Goal: Information Seeking & Learning: Learn about a topic

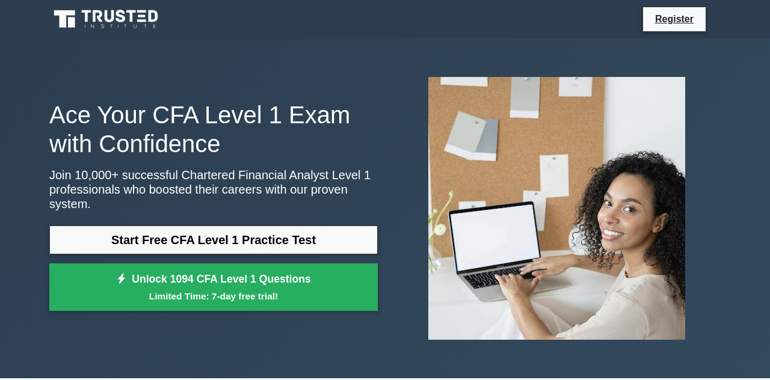
click at [104, 243] on link "Start Free CFA Level 1 Practice Test" at bounding box center [213, 240] width 328 height 29
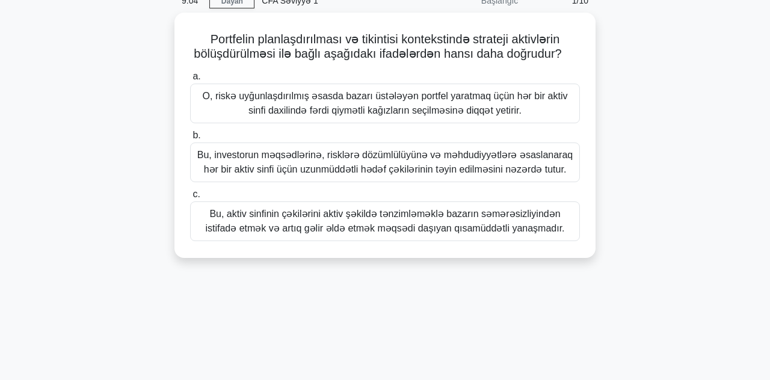
scroll to position [62, 0]
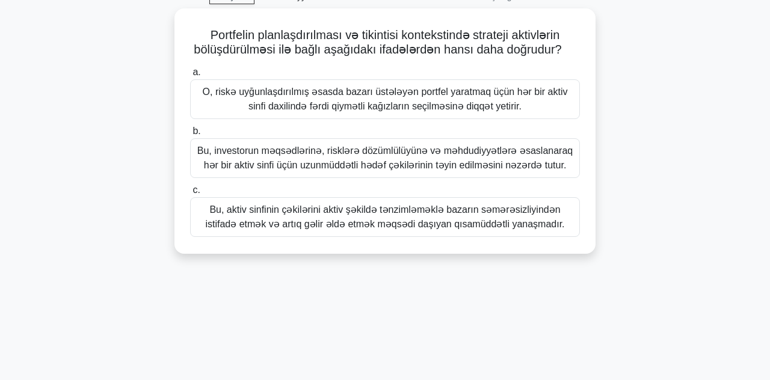
click at [546, 156] on font "Bu, investorun məqsədlərinə, risklərə dözümlülüyünə və məhdudiyyətlərə əsaslana…" at bounding box center [384, 158] width 375 height 25
click at [190, 135] on input "b. Bu, investorun məqsədlərinə, risklərə dözümlülüyünə və məhdudiyyətlərə əsasl…" at bounding box center [190, 132] width 0 height 8
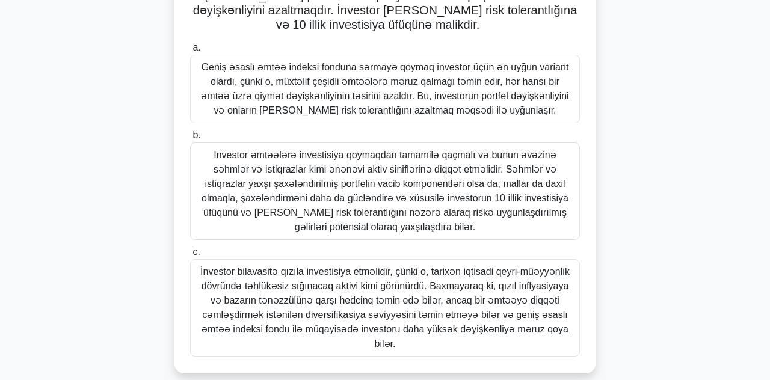
scroll to position [161, 0]
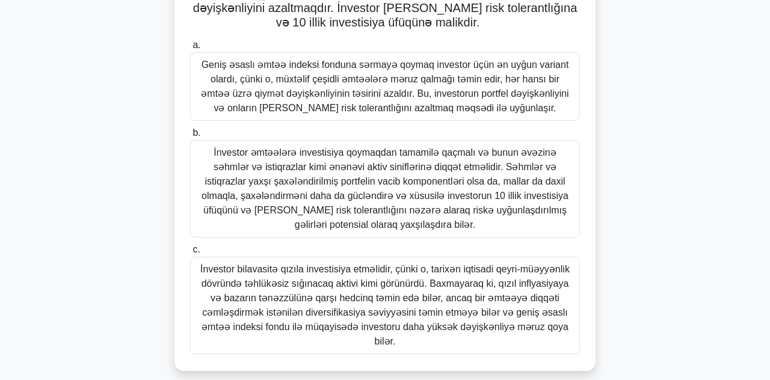
click at [534, 90] on font "Geniş əsaslı əmtəə indeksi fonduna sərmayə qoymaq investor üçün ən uyğun varian…" at bounding box center [385, 87] width 368 height 54
click at [190, 49] on input "[PERSON_NAME] əsaslı əmtəə indeksi fonduna sərmayə qoymaq investor üçün ən uyğu…" at bounding box center [190, 46] width 0 height 8
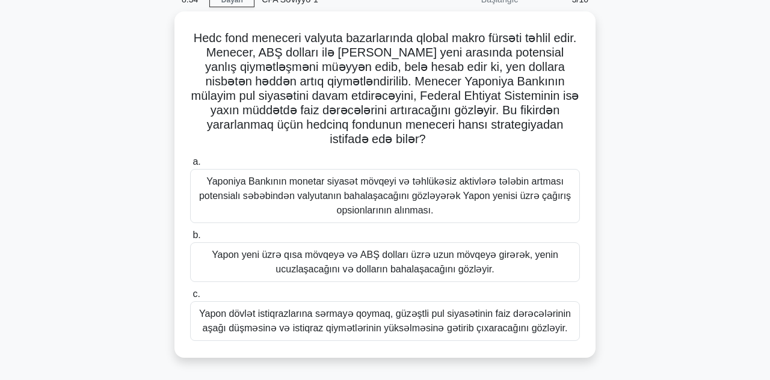
scroll to position [0, 0]
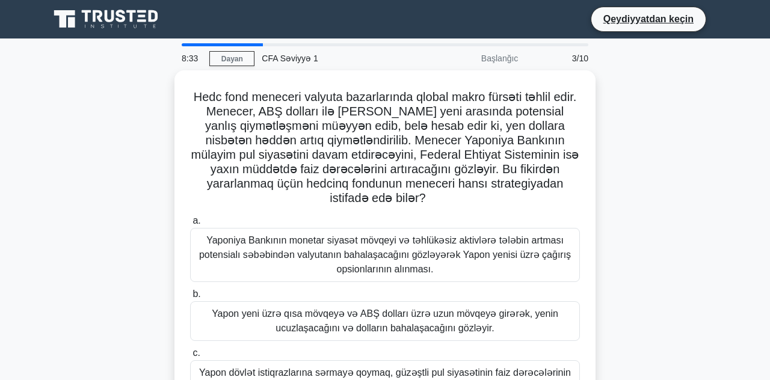
click at [535, 259] on font "Yaponiya Bankının monetar siyasət mövqeyi və təhlükəsiz aktivlərə tələbin artma…" at bounding box center [385, 254] width 372 height 39
click at [190, 225] on input "a. Yaponiya Bankının monetar siyasət mövqeyi və təhlükəsiz aktivlərə tələbin ar…" at bounding box center [190, 221] width 0 height 8
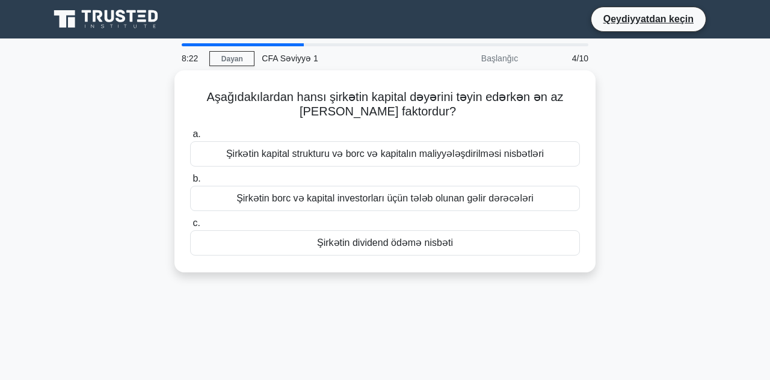
click at [552, 197] on div "Şirkətin borc və kapital investorları üçün tələb olunan gəlir dərəcələri" at bounding box center [385, 198] width 390 height 25
click at [190, 183] on input "b. Şirkətin borc və kapital investorları üçün tələb olunan gəlir dərəcələri" at bounding box center [190, 179] width 0 height 8
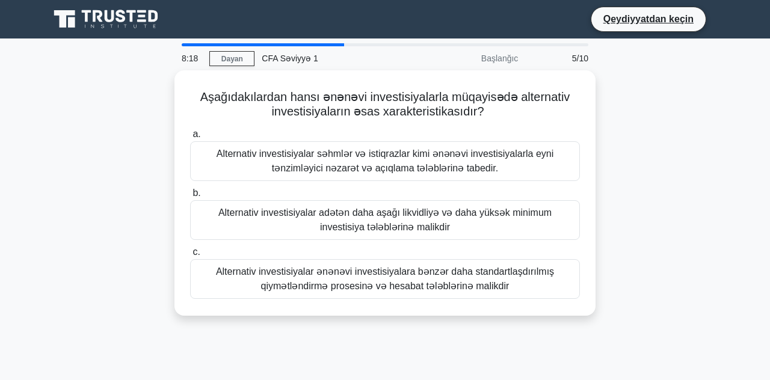
click at [546, 214] on font "Alternativ investisiyalar adətən daha aşağı likvidliyə və daha yüksək minimum i…" at bounding box center [384, 220] width 333 height 25
click at [190, 197] on input "b. Alternativ investisiyalar adətən daha aşağı likvidliyə və daha yüksək minimu…" at bounding box center [190, 193] width 0 height 8
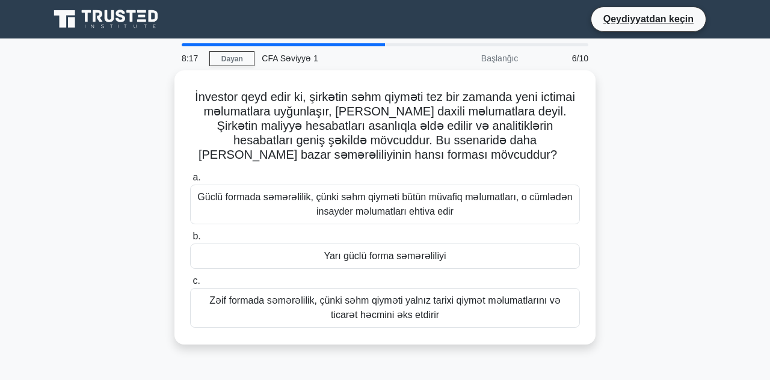
click at [539, 254] on div "Yarı güclü forma səmərəliliyi" at bounding box center [385, 256] width 390 height 25
click at [190, 241] on input "b. Yarı güclü forma səmərəliliyi" at bounding box center [190, 237] width 0 height 8
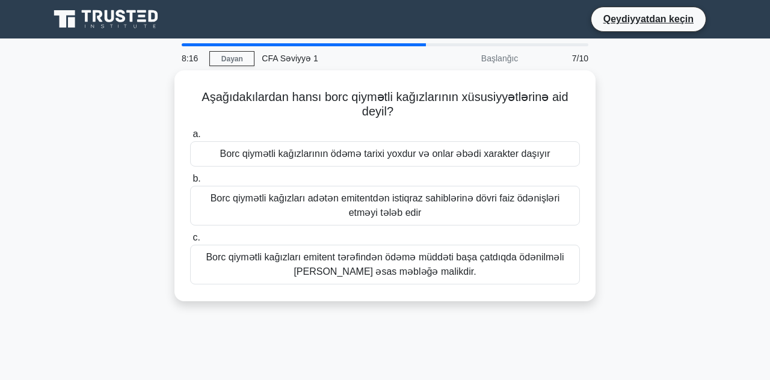
click at [541, 263] on font "Borc qiymətli kağızları emitent tərəfindən ödəmə müddəti başa çatdıqda ödənilmə…" at bounding box center [385, 264] width 379 height 29
click at [190, 242] on input "c. Borc qiymətli kağızları emitent tərəfindən ödəmə müddəti başa çatdıqda ödəni…" at bounding box center [190, 238] width 0 height 8
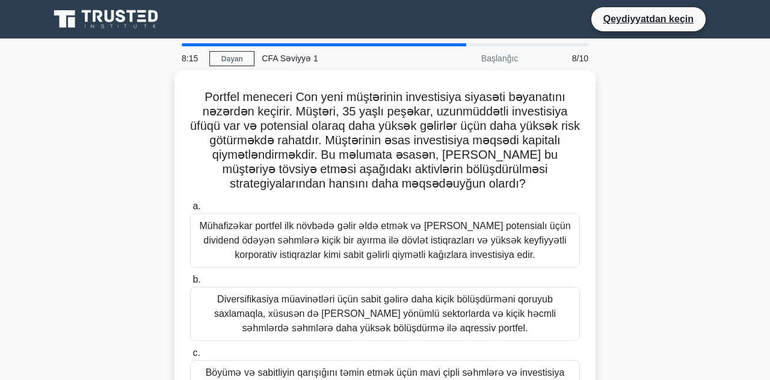
click at [533, 238] on font "Mühafizəkar portfel ilk növbədə gəlir əldə etmək və [PERSON_NAME] potensialı üç…" at bounding box center [384, 240] width 371 height 39
click at [190, 211] on input "a. Mühafizəkar portfel ilk növbədə gəlir əldə etmək və [PERSON_NAME] potensialı…" at bounding box center [190, 207] width 0 height 8
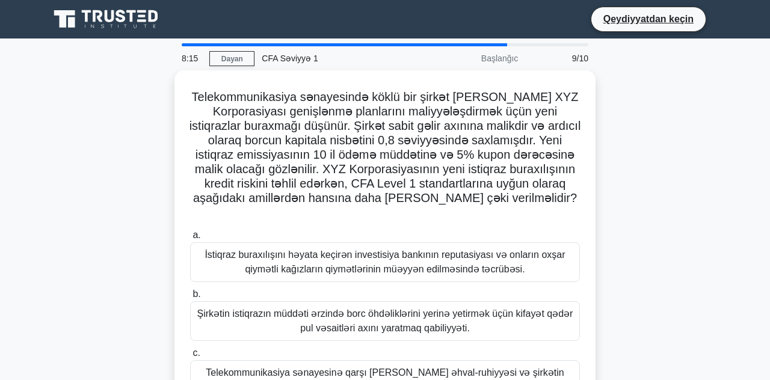
click at [540, 250] on font "İstiqraz buraxılışını həyata keçirən investisiya bankının reputasiyası və onlar…" at bounding box center [385, 262] width 379 height 29
click at [190, 239] on input "a. İstiqraz buraxılışını həyata keçirən investisiya bankının reputasiyası və on…" at bounding box center [190, 236] width 0 height 8
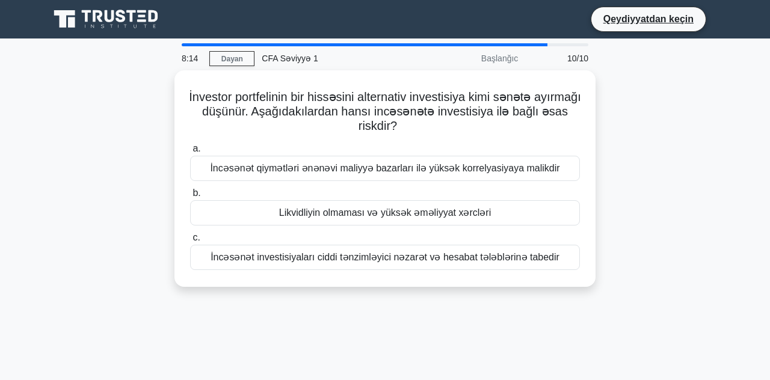
click at [550, 252] on font "İncəsənət investisiyaları ciddi tənzimləyici nəzarət və hesabat tələblərinə tab…" at bounding box center [385, 257] width 349 height 10
click at [190, 242] on input "c. İncəsənət investisiyaları ciddi tənzimləyici nəzarət və hesabat tələblərinə …" at bounding box center [190, 238] width 0 height 8
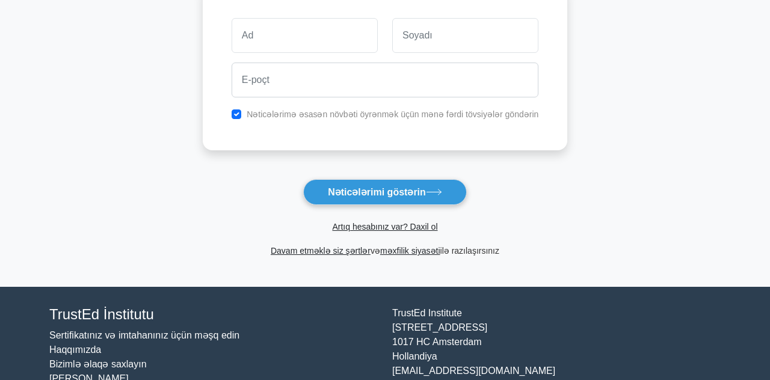
scroll to position [224, 0]
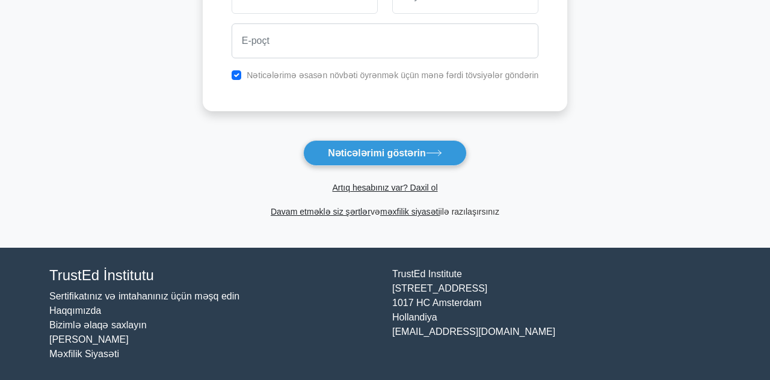
click at [433, 151] on icon at bounding box center [434, 153] width 16 height 7
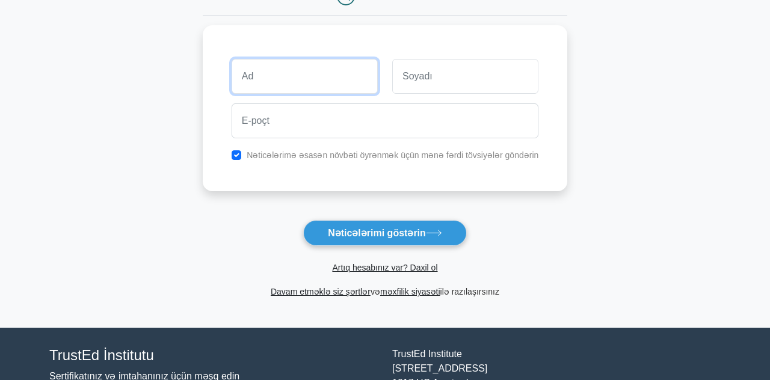
scroll to position [128, 0]
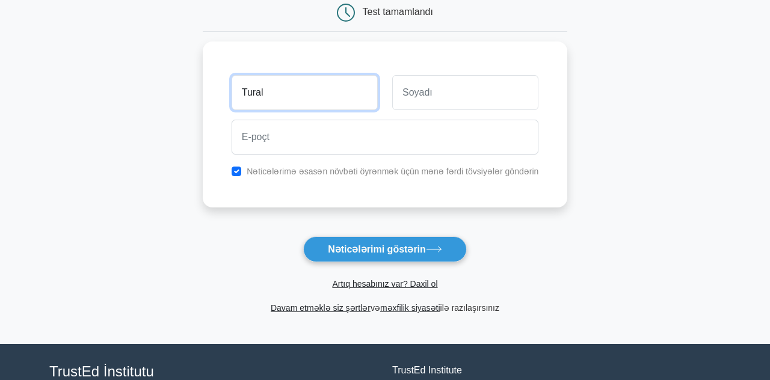
type input "Tural"
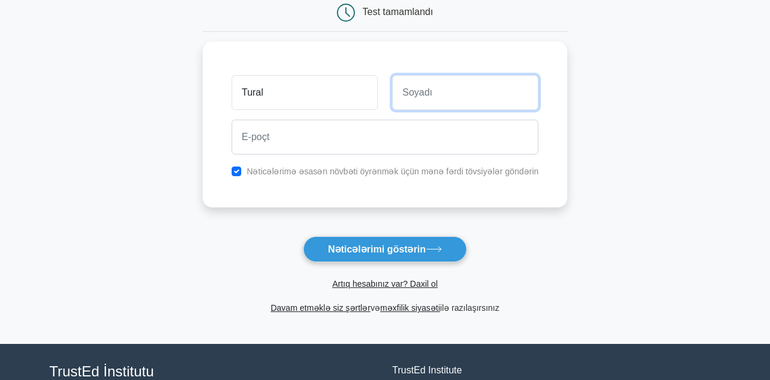
click at [501, 97] on input "text" at bounding box center [465, 92] width 146 height 35
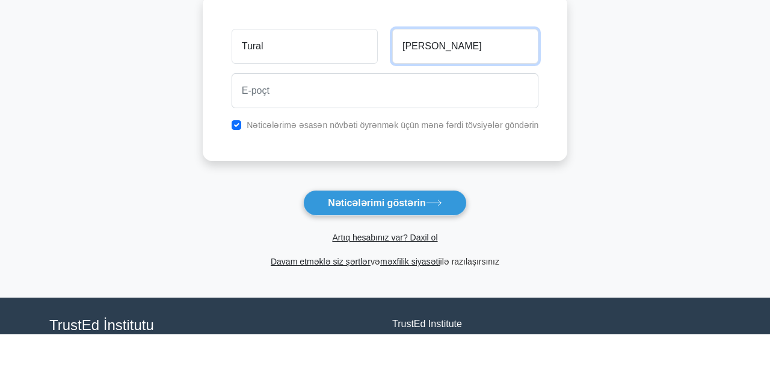
type input "Qehremanov"
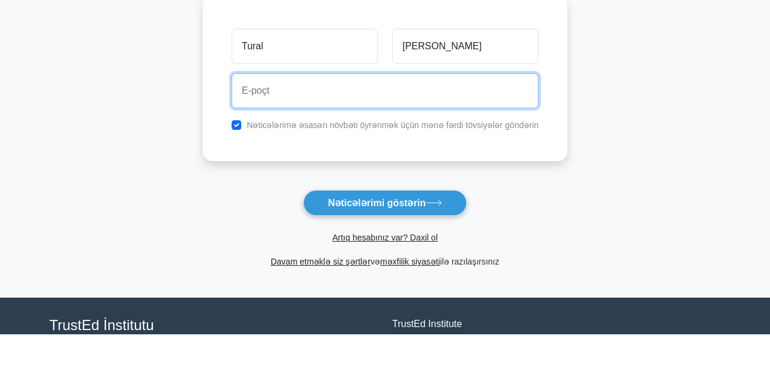
click at [460, 135] on input "email" at bounding box center [385, 137] width 307 height 35
type input "tqehremanov13@gmail.com"
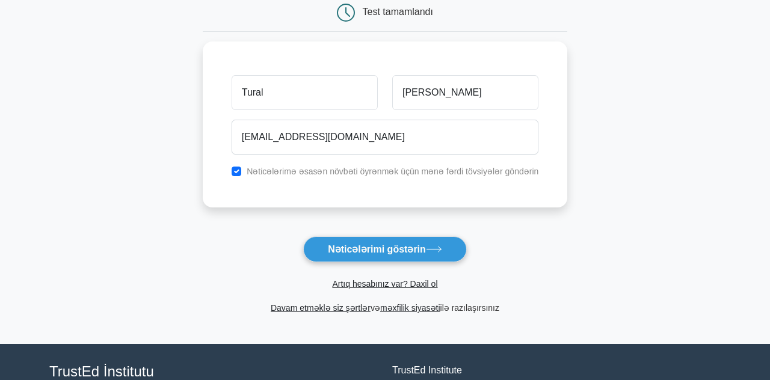
click at [427, 250] on icon at bounding box center [434, 249] width 16 height 7
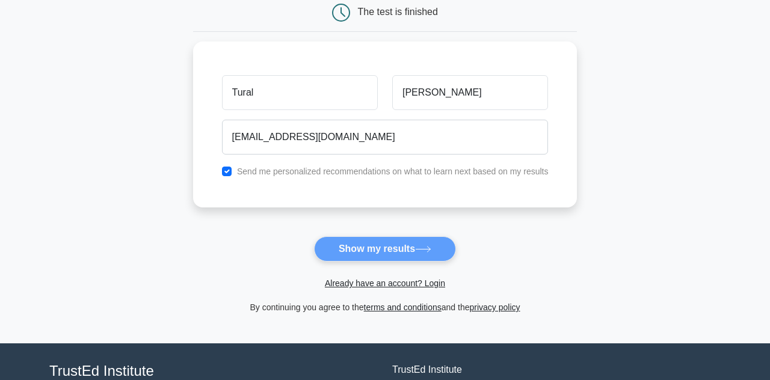
scroll to position [186, 0]
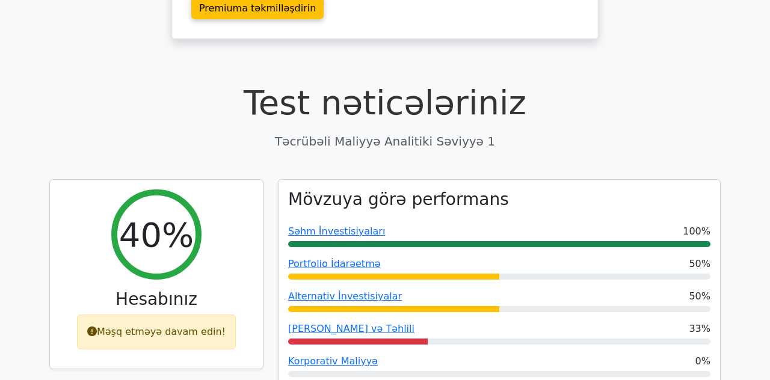
scroll to position [279, 0]
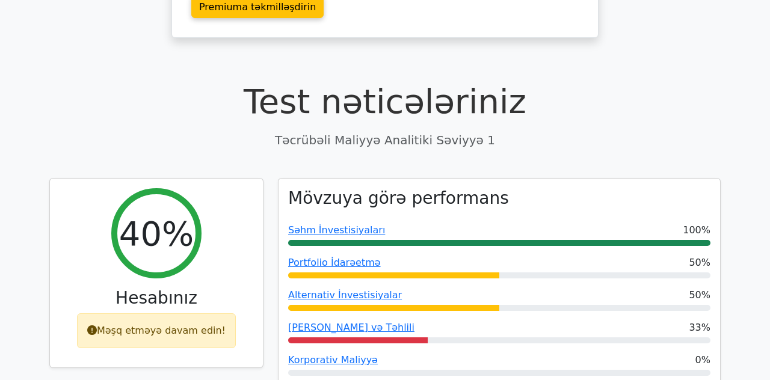
click at [540, 352] on div "Mövzuya görə performans Səhm İnvestisiyaları 100% Portfolio İdarəetmə 50% Alter…" at bounding box center [500, 303] width 442 height 249
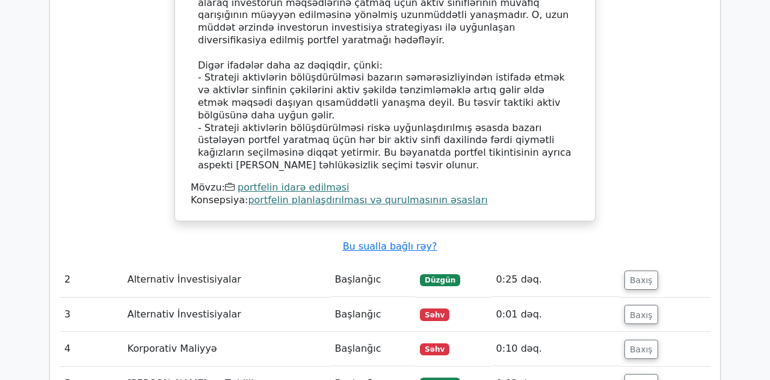
scroll to position [1373, 0]
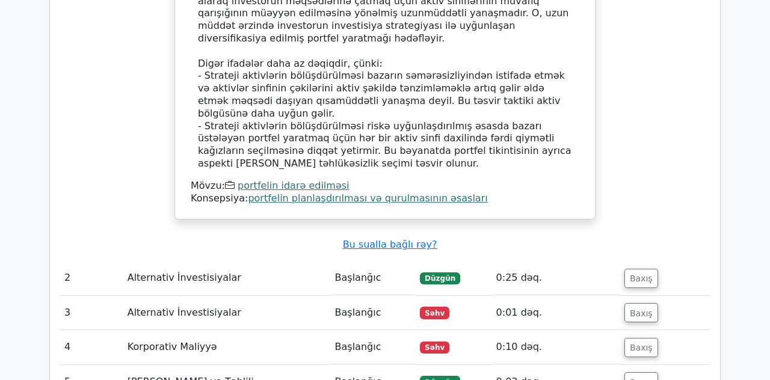
click at [651, 343] on font "Baxış" at bounding box center [641, 348] width 23 height 10
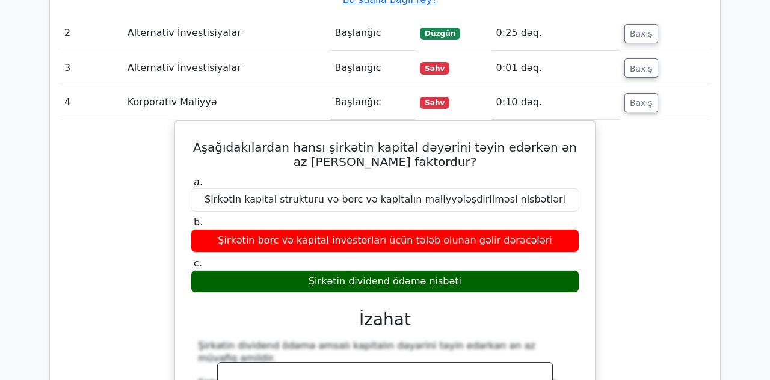
scroll to position [1621, 0]
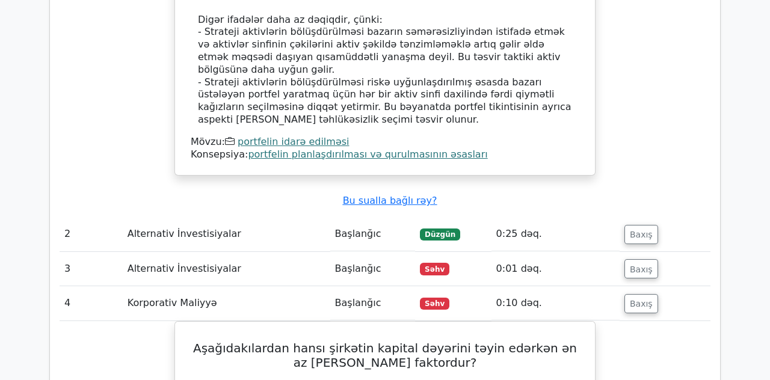
scroll to position [1423, 0]
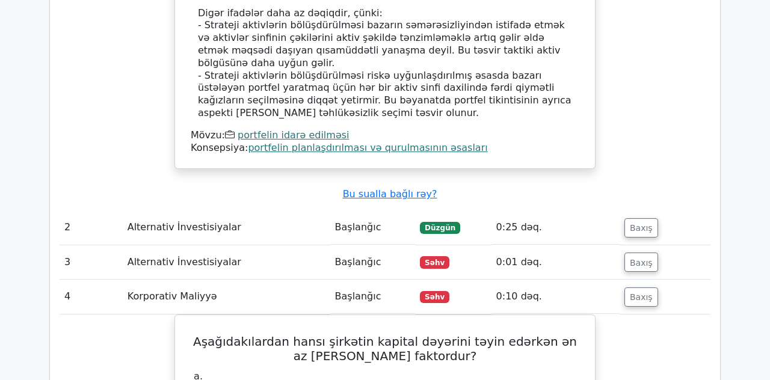
click at [720, 249] on div "[PERSON_NAME] təhlili Sual # Mövzu Çətinlik Nəticə Keçirilən vaxt Fəaliyyət 1 P…" at bounding box center [384, 262] width 671 height 1607
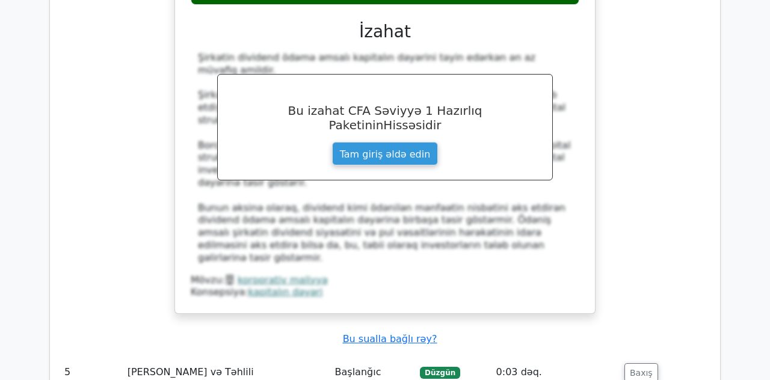
scroll to position [1908, 0]
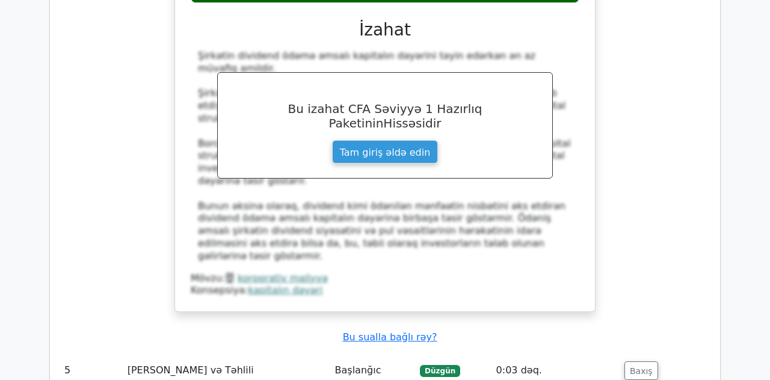
click at [650, 366] on font "Baxış" at bounding box center [641, 371] width 23 height 10
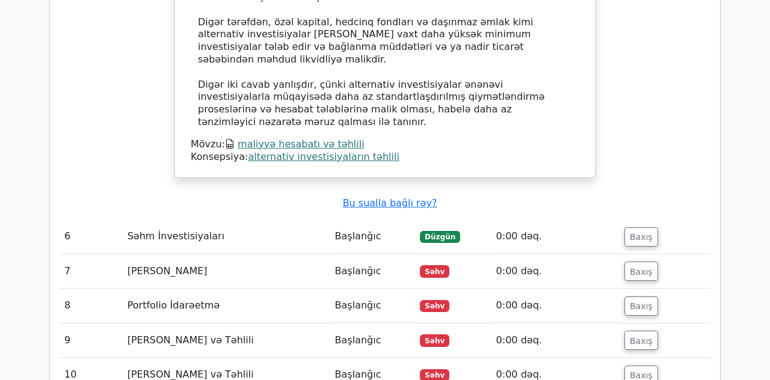
scroll to position [2638, 0]
click at [654, 227] on button "Baxış" at bounding box center [641, 236] width 34 height 19
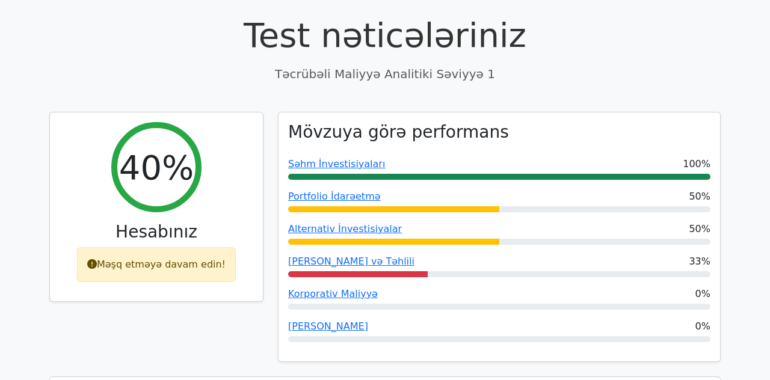
scroll to position [344, 0]
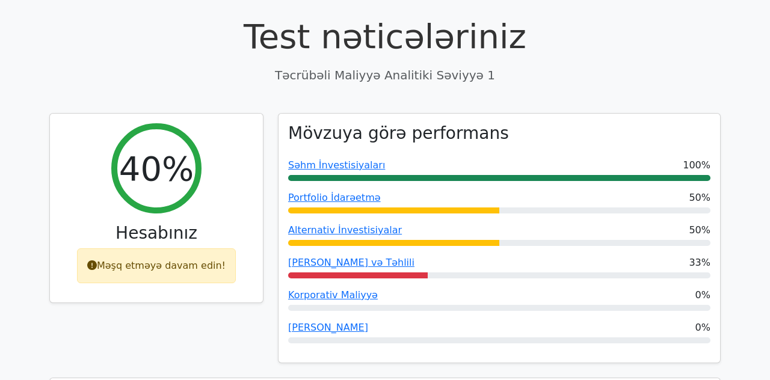
click at [700, 265] on font "33%" at bounding box center [700, 262] width 22 height 11
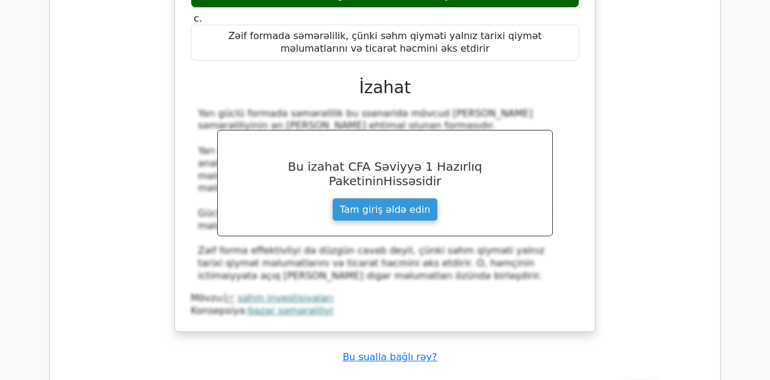
scroll to position [3089, 0]
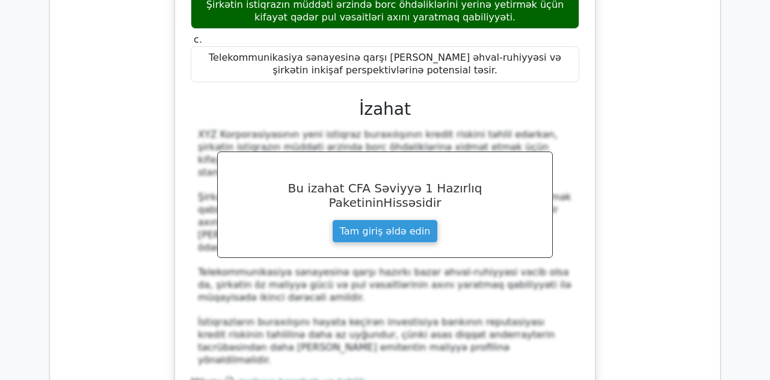
scroll to position [3810, 0]
